Goal: Task Accomplishment & Management: Manage account settings

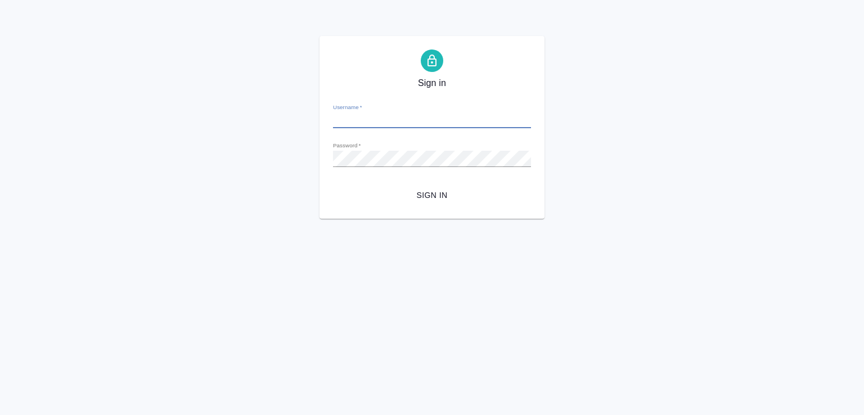
type input "[PERSON_NAME][EMAIL_ADDRESS][DOMAIN_NAME]"
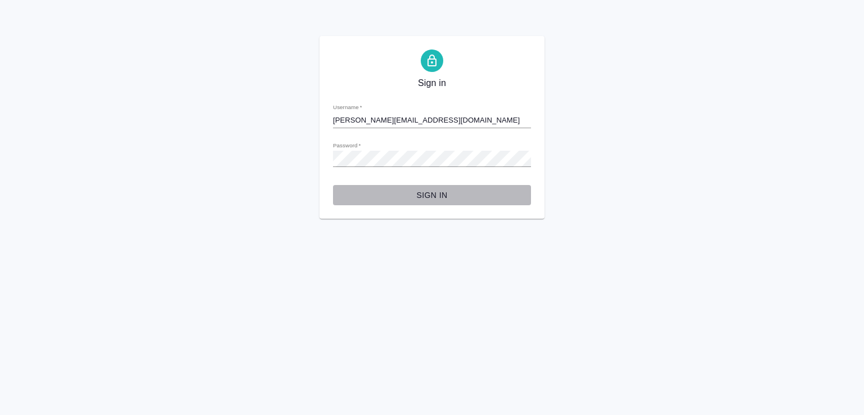
click at [422, 190] on span "Sign in" at bounding box center [432, 195] width 180 height 14
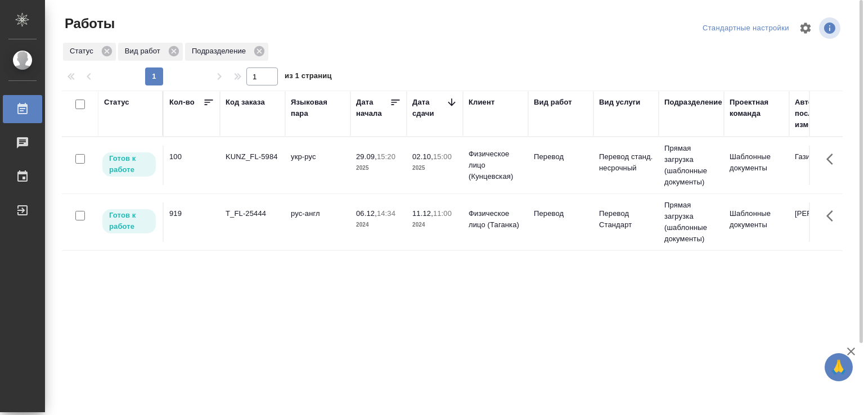
click at [272, 157] on div "KUNZ_FL-5984" at bounding box center [253, 156] width 54 height 11
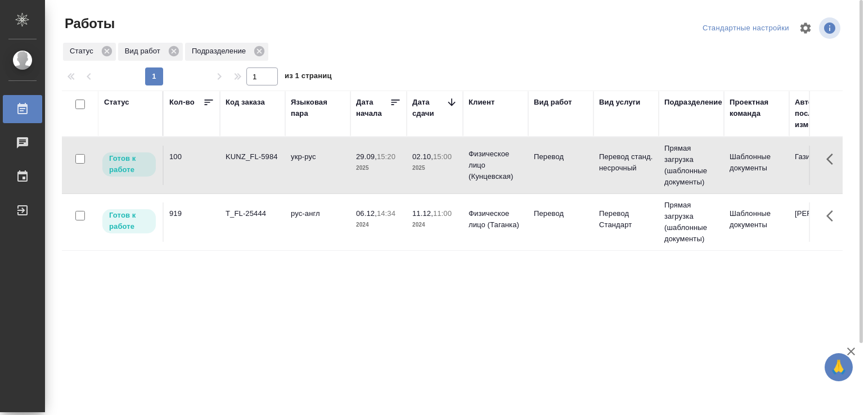
click at [272, 157] on div "KUNZ_FL-5984" at bounding box center [253, 156] width 54 height 11
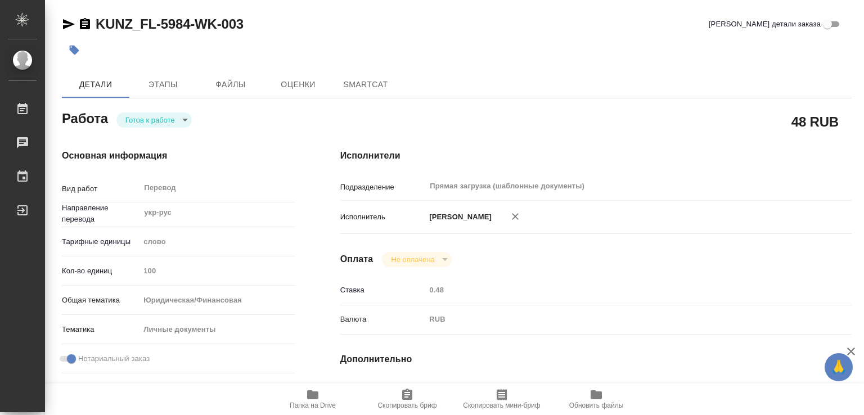
type textarea "x"
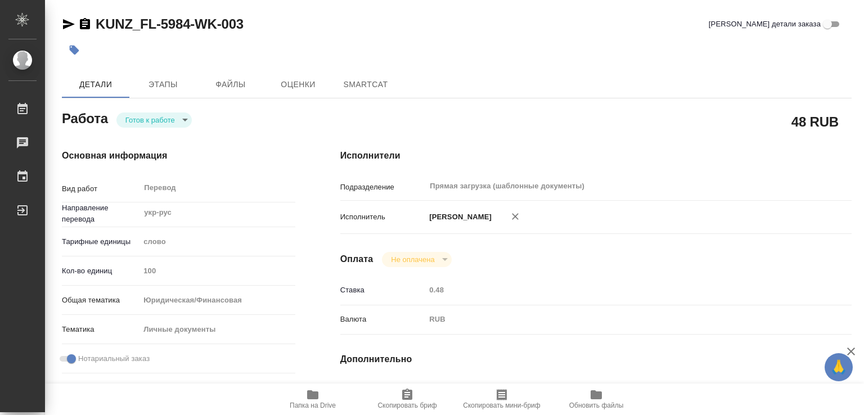
type textarea "x"
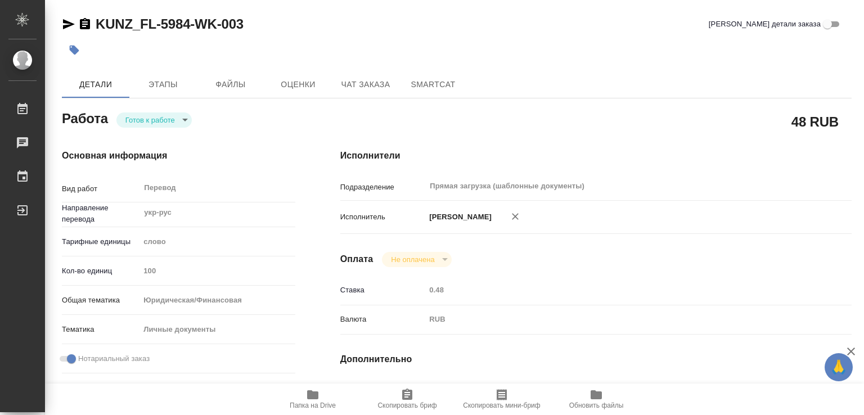
type textarea "x"
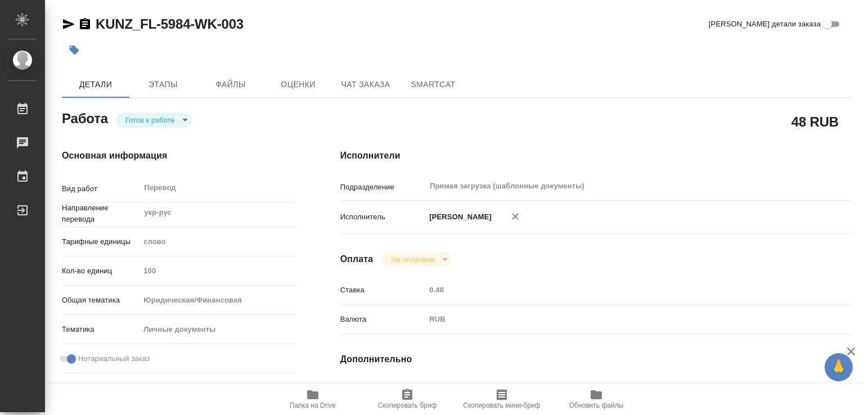
type textarea "x"
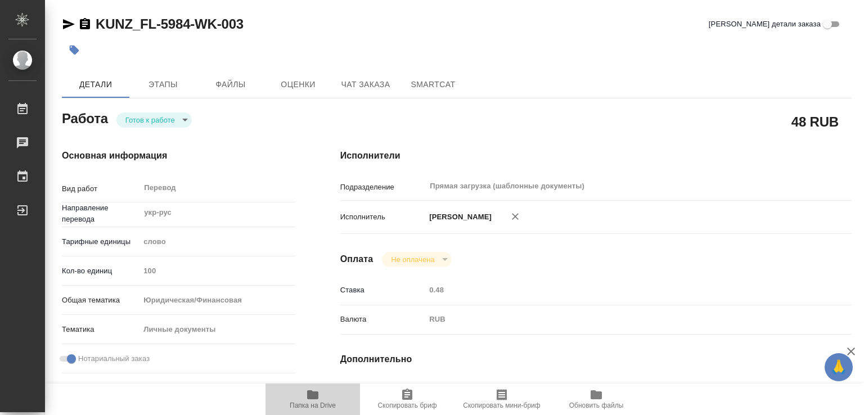
click at [310, 400] on icon "button" at bounding box center [312, 394] width 13 height 13
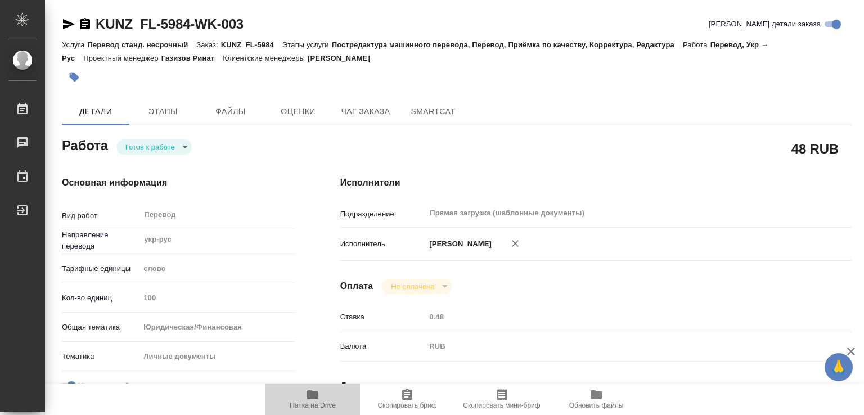
click at [315, 408] on span "Папка на Drive" at bounding box center [313, 406] width 46 height 8
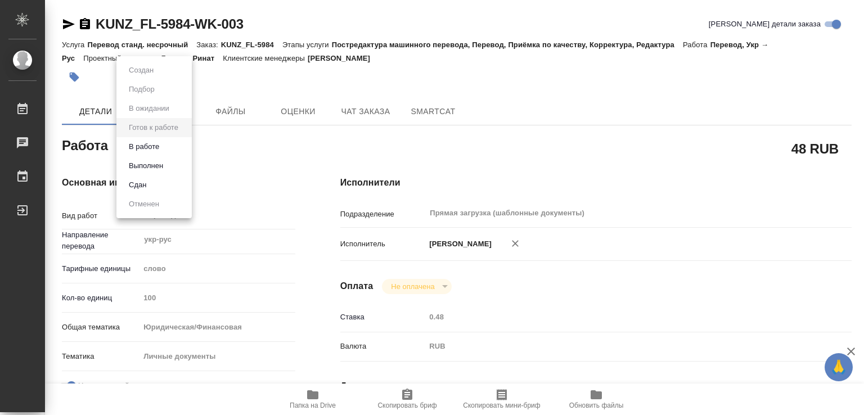
click at [165, 148] on body "🙏 .cls-1 fill:#fff; AWATERA Marchenko Daria Работы 0 Чаты График Выйти KUNZ_FL-…" at bounding box center [432, 207] width 864 height 415
click at [155, 178] on li "Сдан" at bounding box center [153, 184] width 75 height 19
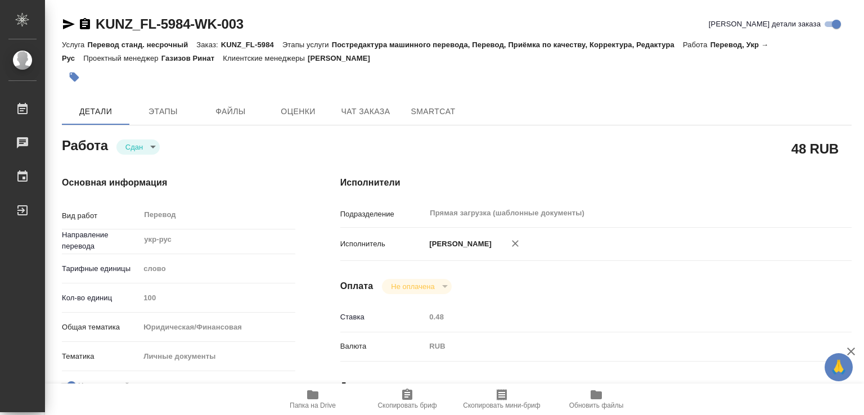
type textarea "x"
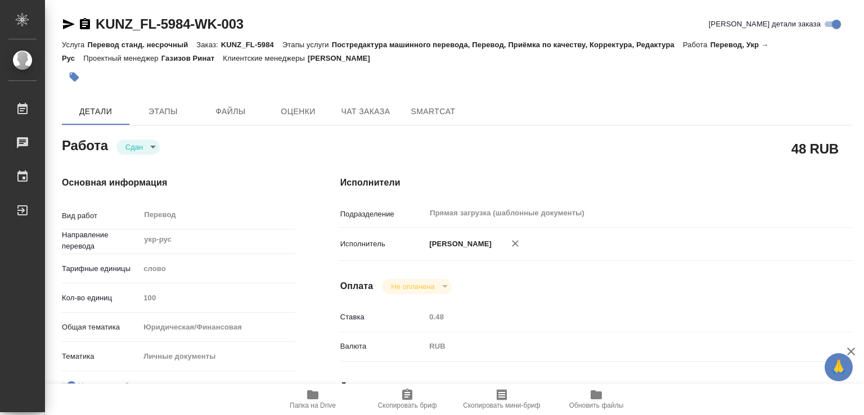
type textarea "x"
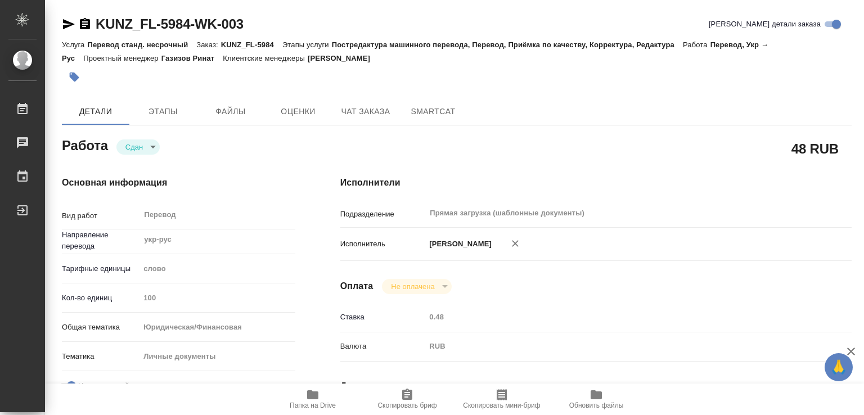
type textarea "x"
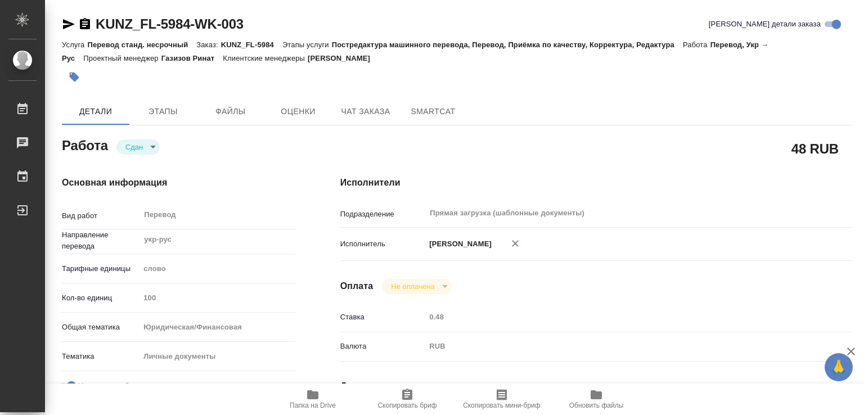
click at [299, 172] on div "Основная информация Вид работ Перевод x ​ Направление перевода укр-рус ​ Тарифн…" at bounding box center [178, 394] width 278 height 480
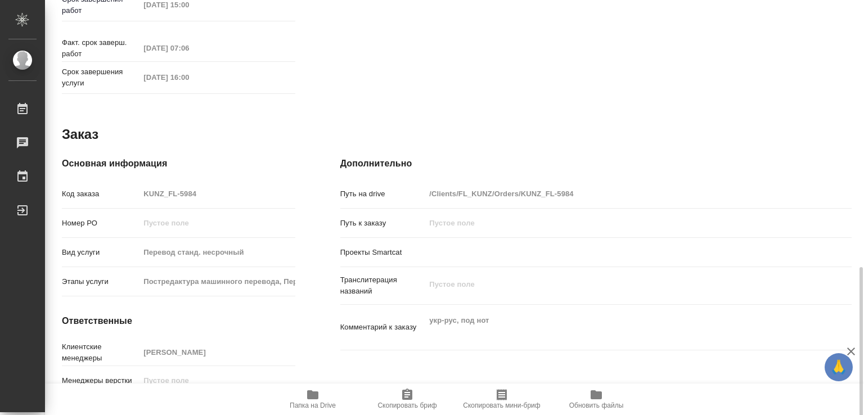
scroll to position [544, 0]
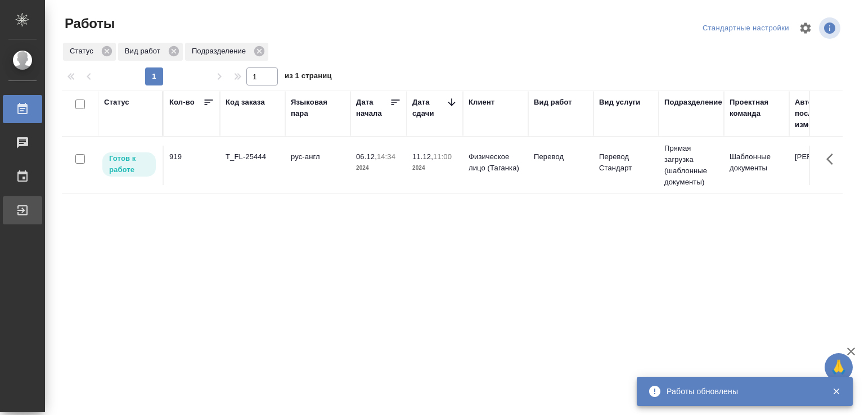
click at [22, 208] on div "Выйти" at bounding box center [8, 210] width 28 height 17
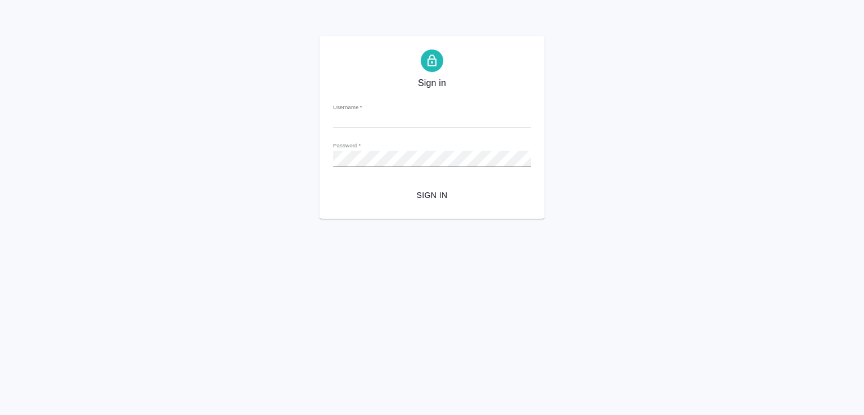
type input "[PERSON_NAME][EMAIL_ADDRESS][DOMAIN_NAME]"
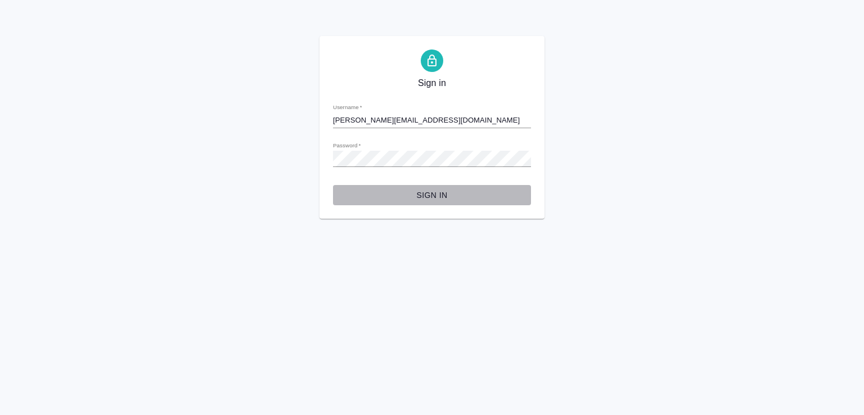
click at [436, 192] on span "Sign in" at bounding box center [432, 195] width 180 height 14
